Goal: Task Accomplishment & Management: Use online tool/utility

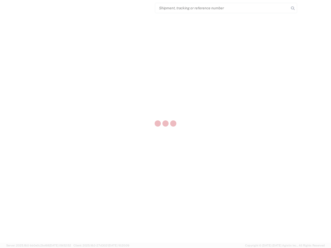
select select "US"
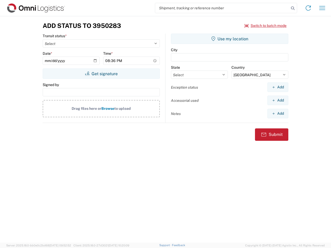
click at [222, 8] on input "search" at bounding box center [222, 8] width 134 height 10
click at [293, 8] on icon at bounding box center [292, 8] width 7 height 7
click at [308, 8] on icon at bounding box center [308, 8] width 8 height 8
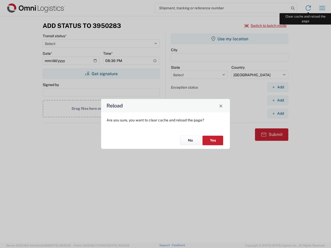
click at [322, 8] on div "Reload Are you sure, you want to clear cache and reload the page? No Yes" at bounding box center [165, 124] width 331 height 248
click at [265, 26] on div "Reload Are you sure, you want to clear cache and reload the page? No Yes" at bounding box center [165, 124] width 331 height 248
click at [101, 74] on div "Reload Are you sure, you want to clear cache and reload the page? No Yes" at bounding box center [165, 124] width 331 height 248
click at [230, 39] on div "Reload Are you sure, you want to clear cache and reload the page? No Yes" at bounding box center [165, 124] width 331 height 248
click at [278, 87] on div "Reload Are you sure, you want to clear cache and reload the page? No Yes" at bounding box center [165, 124] width 331 height 248
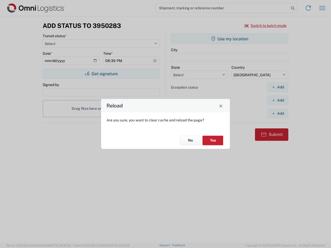
click at [278, 100] on div "Reload Are you sure, you want to clear cache and reload the page? No Yes" at bounding box center [165, 124] width 331 height 248
click at [278, 113] on div "Reload Are you sure, you want to clear cache and reload the page? No Yes" at bounding box center [165, 124] width 331 height 248
